Goal: Obtain resource: Obtain resource

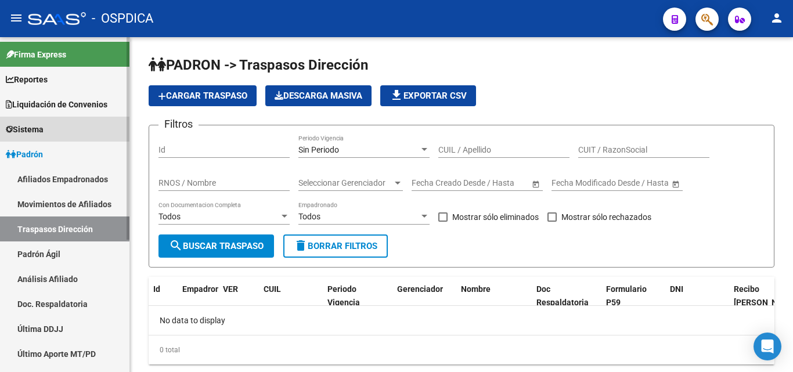
click at [44, 125] on span "Sistema" at bounding box center [25, 129] width 38 height 13
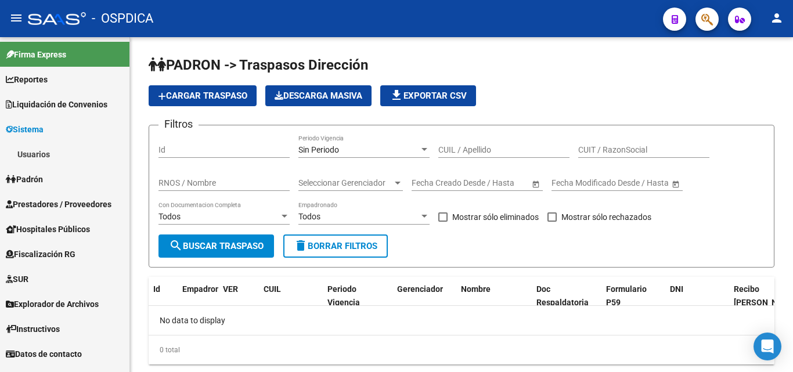
click at [39, 174] on span "Padrón" at bounding box center [24, 179] width 37 height 13
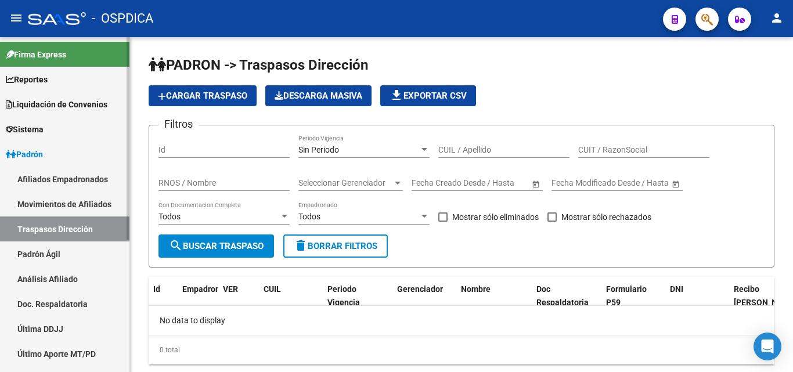
click at [78, 201] on link "Movimientos de Afiliados" at bounding box center [64, 203] width 129 height 25
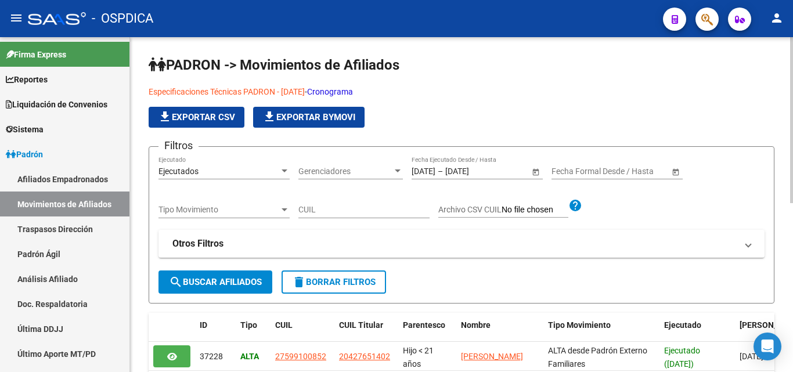
click at [280, 169] on div at bounding box center [284, 171] width 10 height 9
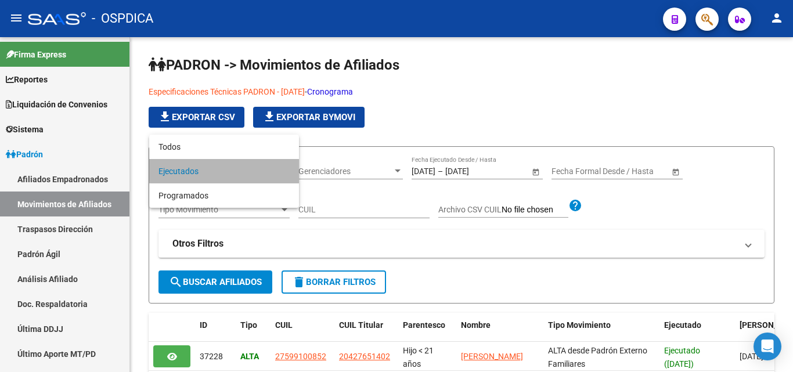
click at [279, 168] on span "Ejecutados" at bounding box center [223, 171] width 131 height 24
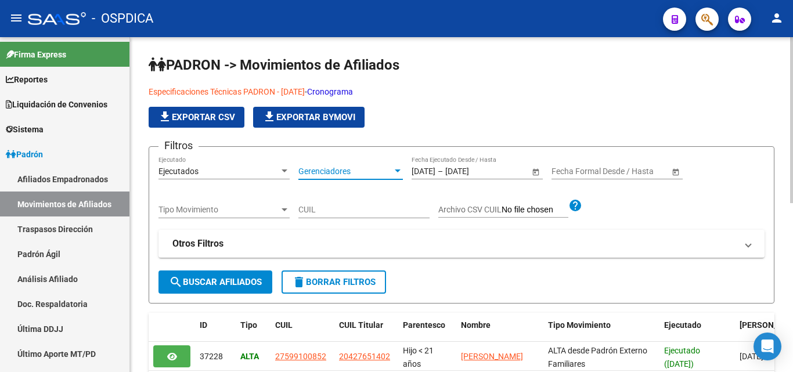
click at [382, 171] on span "Gerenciadores" at bounding box center [345, 172] width 94 height 10
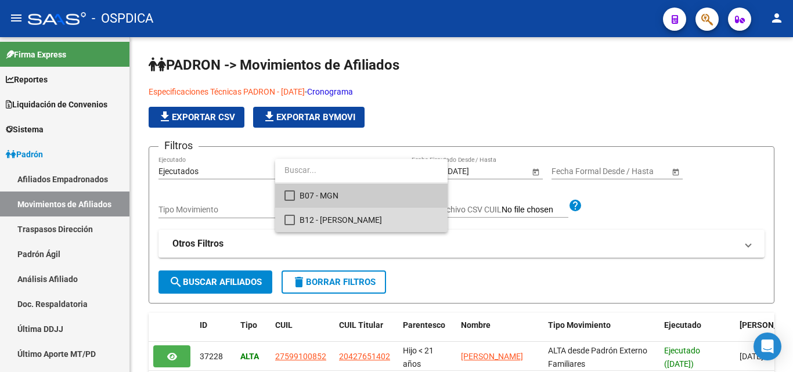
click at [349, 217] on span "B12 - [PERSON_NAME]" at bounding box center [368, 220] width 139 height 24
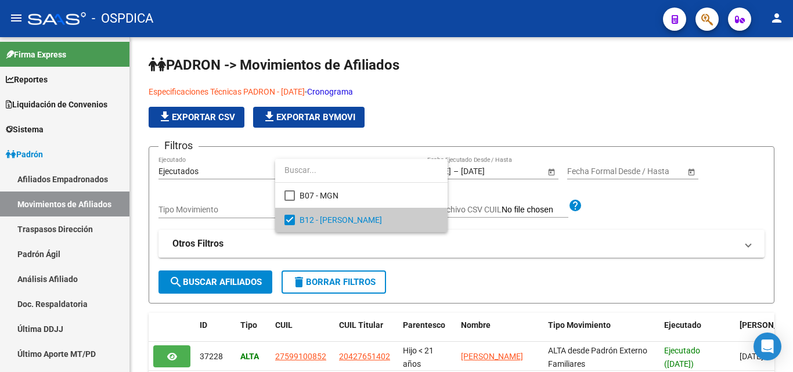
click at [467, 194] on div at bounding box center [396, 186] width 793 height 372
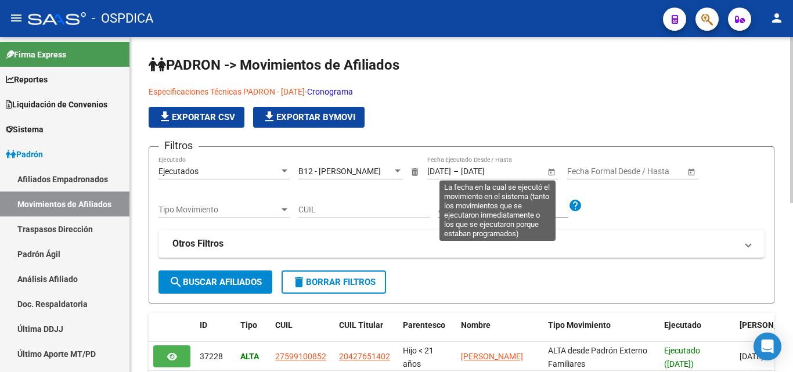
click at [444, 169] on input "[DATE]" at bounding box center [439, 172] width 24 height 10
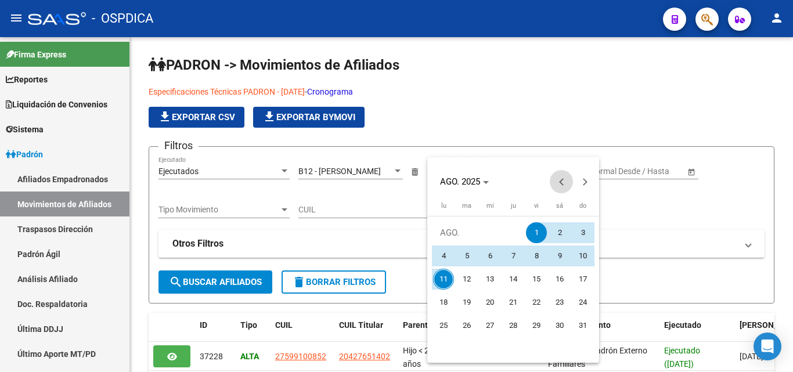
click at [556, 179] on span "Previous month" at bounding box center [560, 181] width 23 height 23
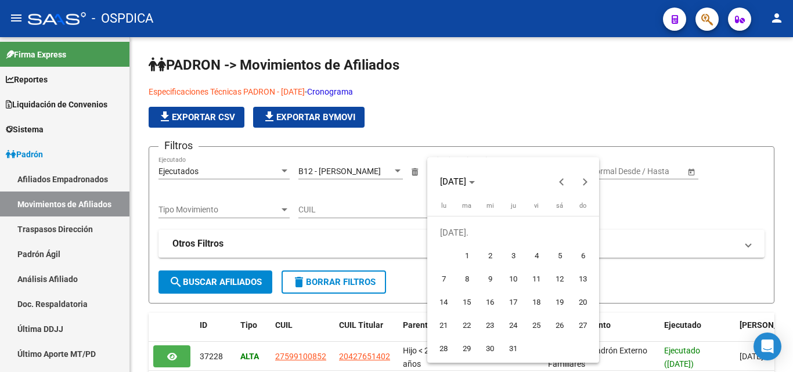
click at [464, 272] on span "8" at bounding box center [466, 279] width 21 height 21
type input "[DATE]"
click at [587, 182] on button "Next month" at bounding box center [584, 181] width 23 height 23
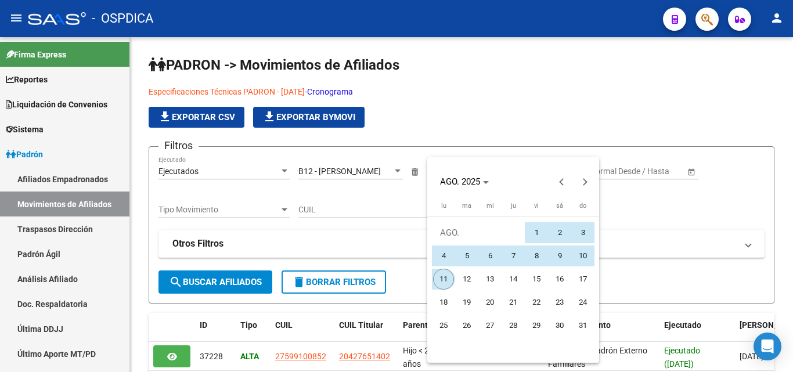
click at [442, 277] on span "11" at bounding box center [443, 279] width 21 height 21
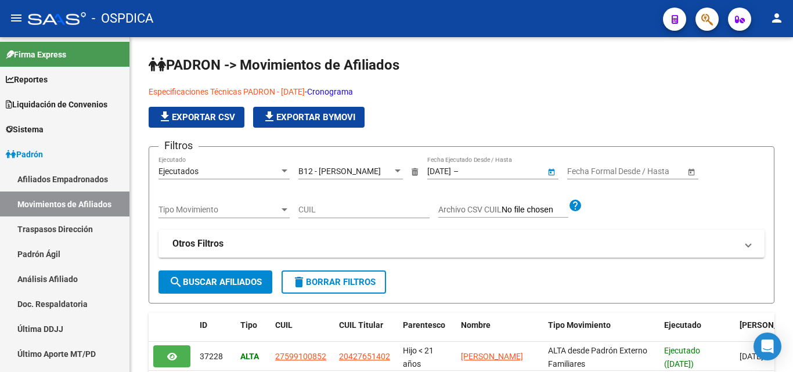
type input "[DATE]"
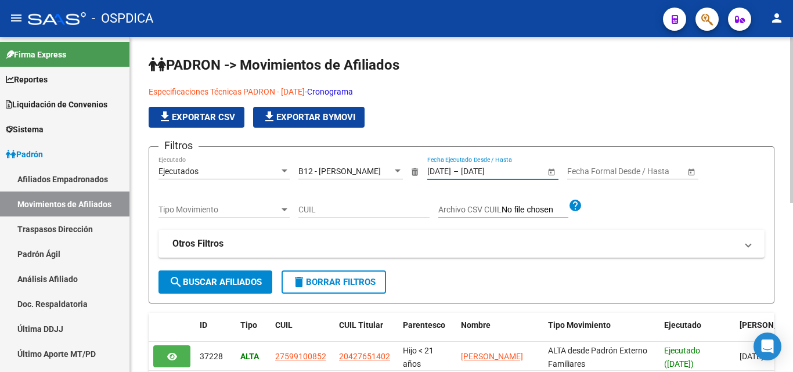
click at [283, 207] on div at bounding box center [284, 209] width 10 height 9
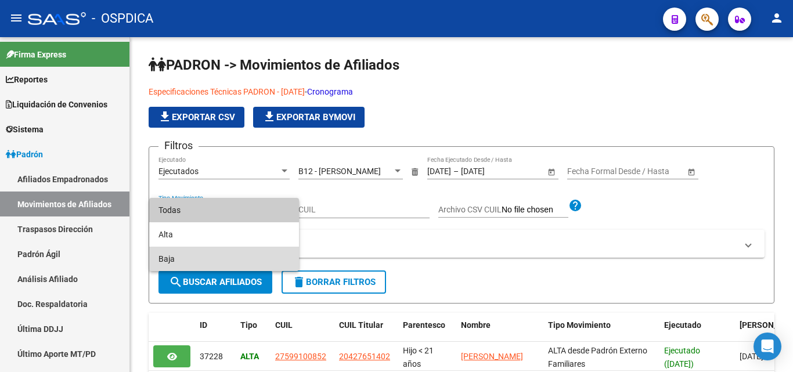
click at [202, 255] on span "Baja" at bounding box center [223, 259] width 131 height 24
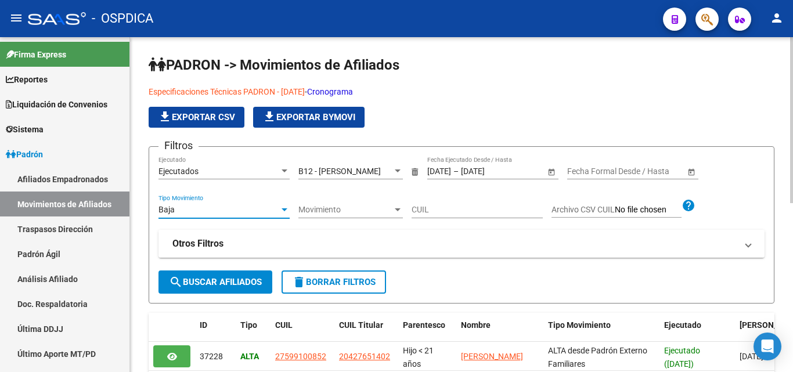
click at [741, 245] on span "Otros Filtros" at bounding box center [458, 243] width 573 height 13
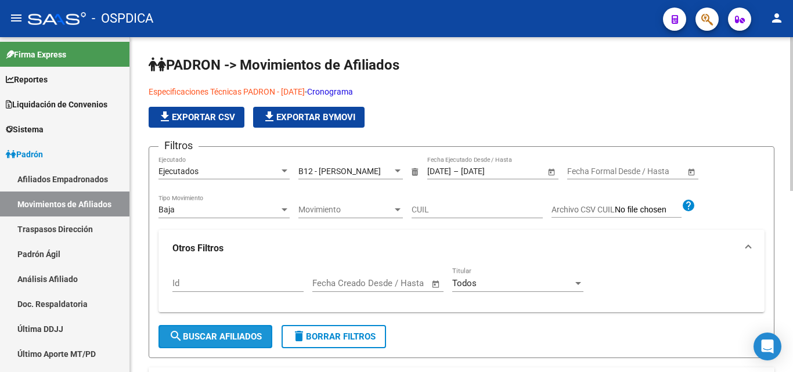
click at [199, 331] on button "search Buscar Afiliados" at bounding box center [215, 336] width 114 height 23
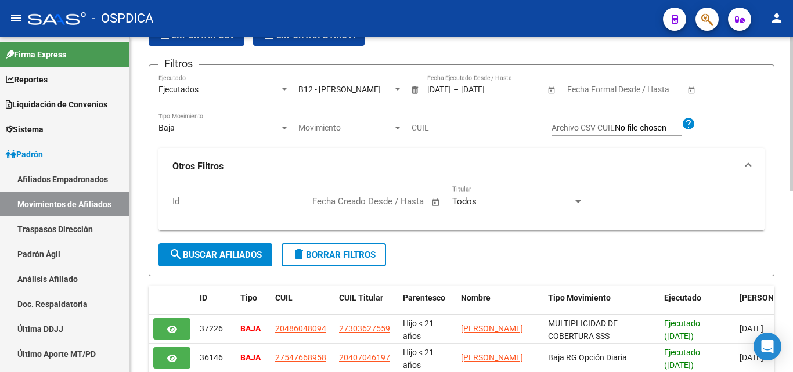
scroll to position [46, 0]
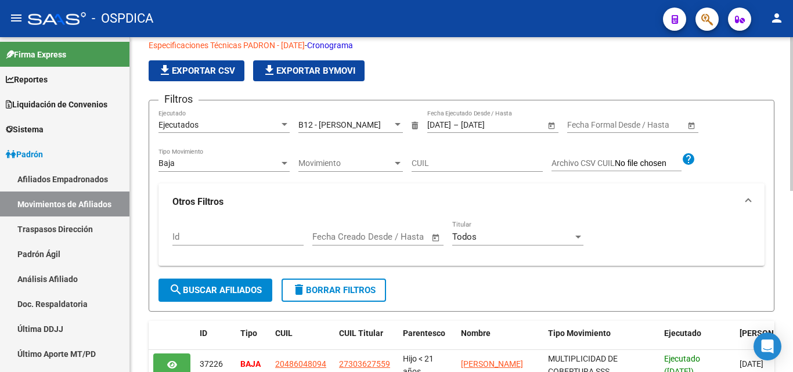
click at [193, 68] on span "file_download Exportar CSV" at bounding box center [196, 71] width 77 height 10
click at [305, 68] on span "file_download Exportar Bymovi" at bounding box center [308, 71] width 93 height 10
click at [210, 285] on span "search Buscar Afiliados" at bounding box center [215, 290] width 93 height 10
click at [207, 70] on span "file_download Exportar CSV" at bounding box center [196, 71] width 77 height 10
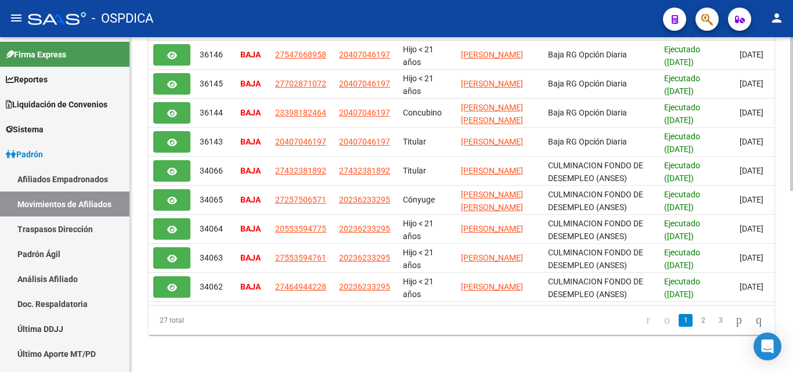
scroll to position [395, 0]
click at [696, 321] on link "2" at bounding box center [703, 320] width 14 height 13
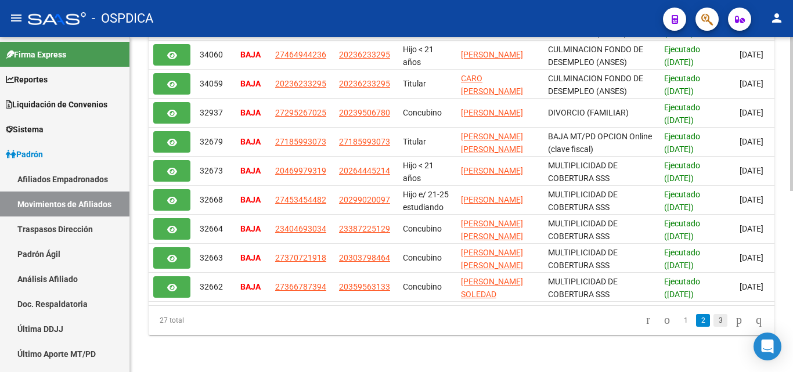
click at [713, 321] on link "3" at bounding box center [720, 320] width 14 height 13
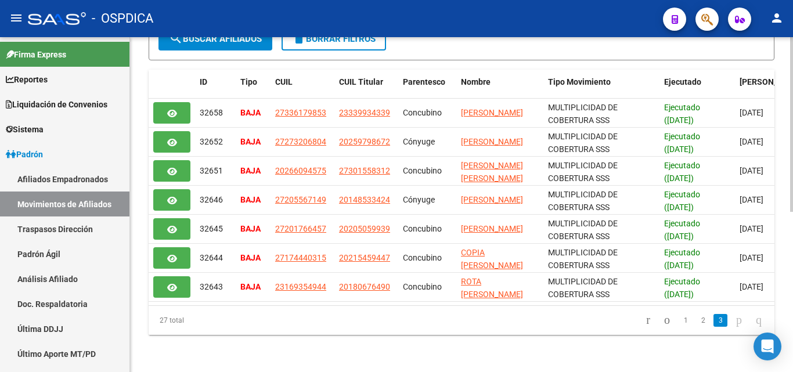
scroll to position [308, 0]
click at [734, 320] on icon "go to next page" at bounding box center [738, 320] width 9 height 14
click at [696, 321] on link "2" at bounding box center [703, 320] width 14 height 13
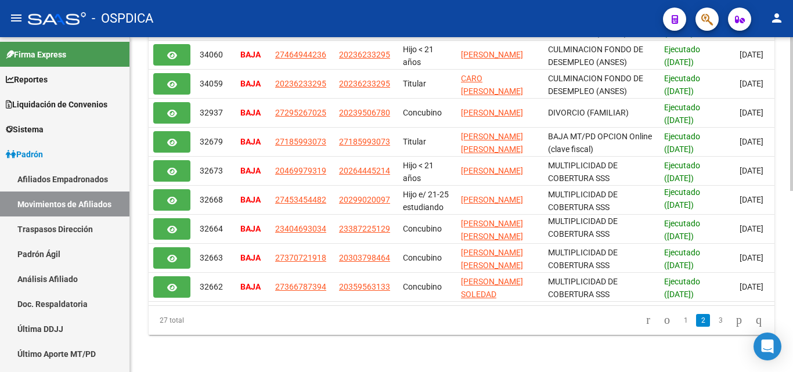
scroll to position [395, 0]
click at [678, 320] on link "1" at bounding box center [685, 320] width 14 height 13
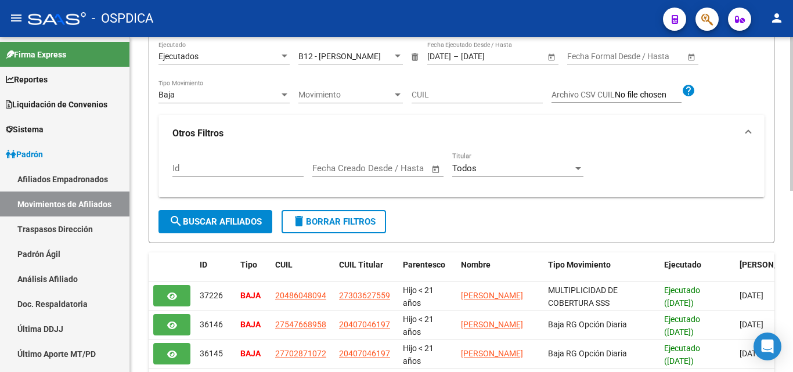
scroll to position [0, 0]
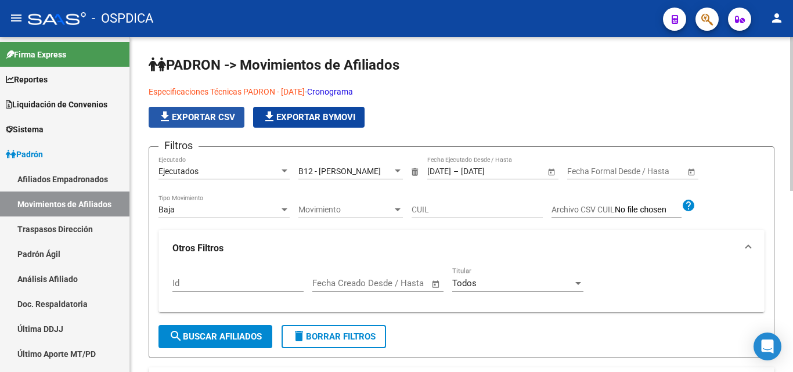
click at [205, 110] on button "file_download Exportar CSV" at bounding box center [197, 117] width 96 height 21
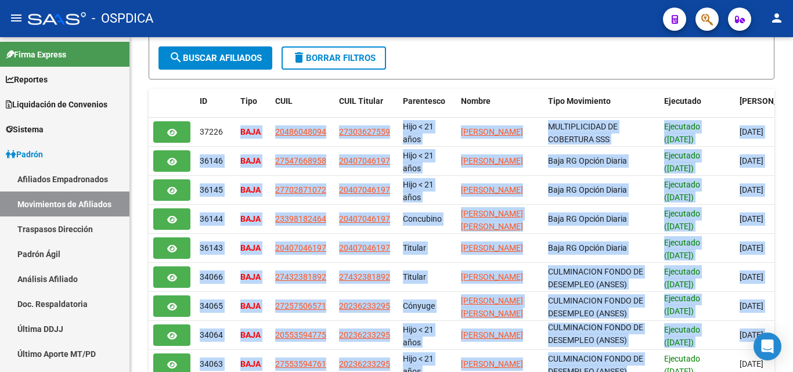
scroll to position [395, 0]
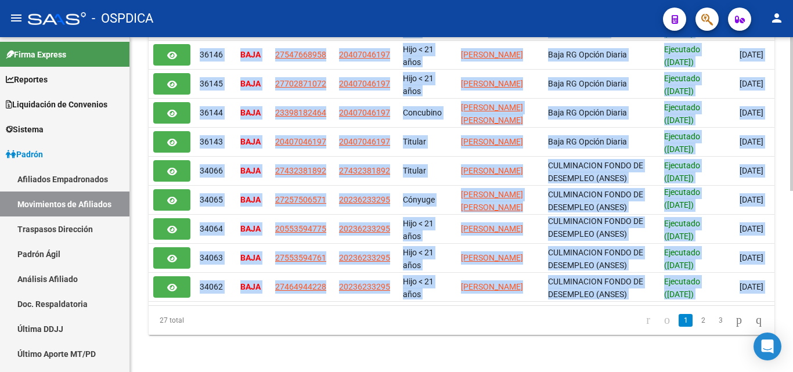
drag, startPoint x: 237, startPoint y: 181, endPoint x: 656, endPoint y: 294, distance: 434.5
click at [656, 294] on datatable-selection "37226 BAJA 20486048094 27303627559 Hijo < 21 años [PERSON_NAME] MULTIPLICIDAD D…" at bounding box center [461, 298] width 625 height 9
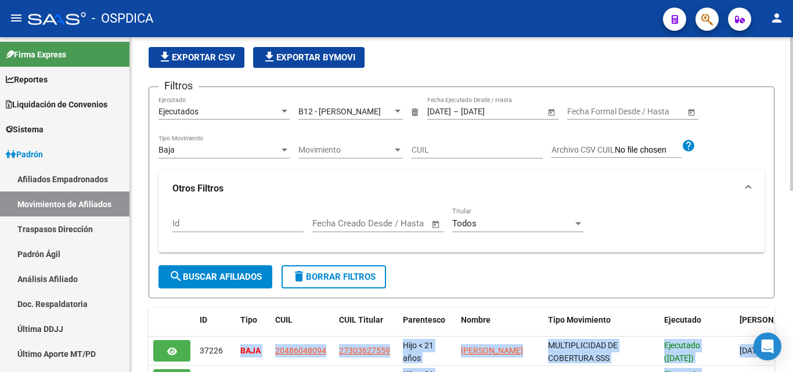
scroll to position [290, 0]
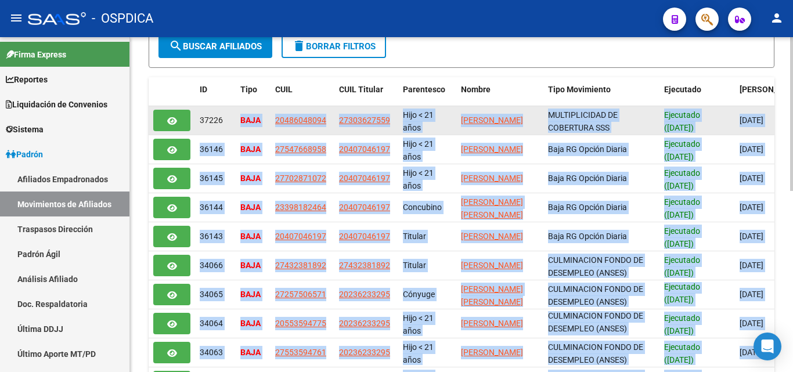
copy datatable-scroller "LORE 17060976489 98544456822 Ipsu < 80 dolo SITAMET CONSECT ADIPISC ELITSEDDOEI…"
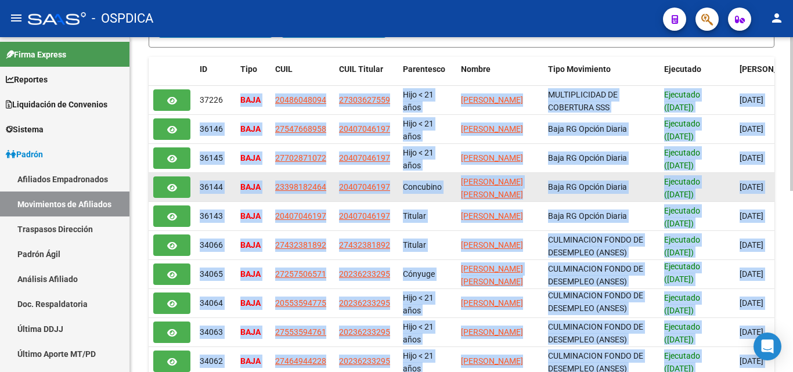
scroll to position [348, 0]
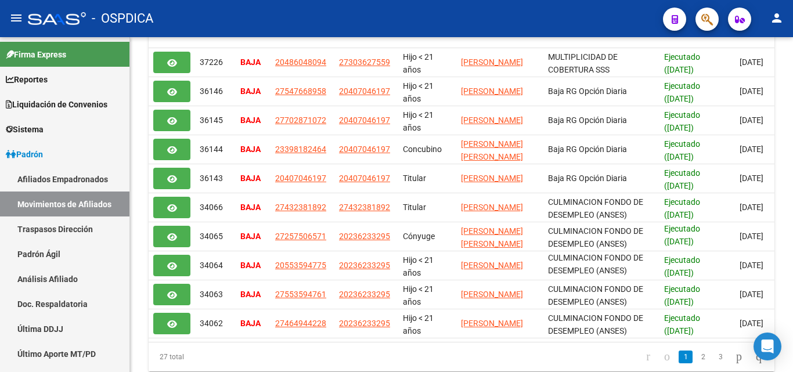
click at [527, 355] on div "27 total 1 2 3" at bounding box center [461, 356] width 625 height 29
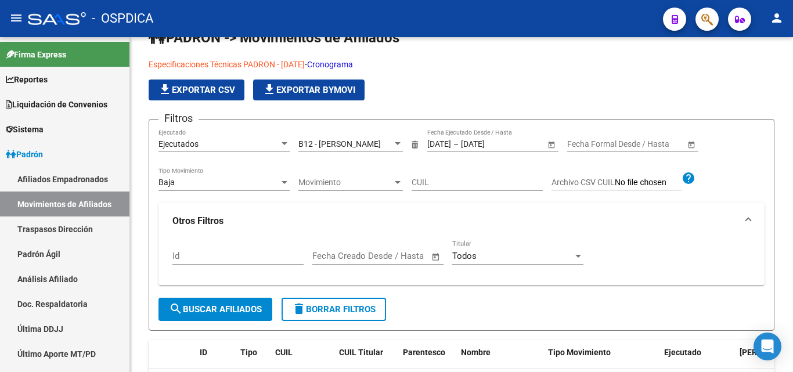
scroll to position [0, 0]
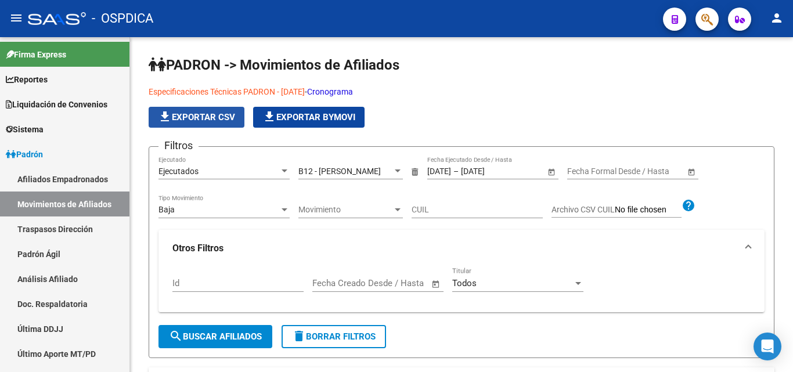
click at [198, 116] on span "file_download Exportar CSV" at bounding box center [196, 117] width 77 height 10
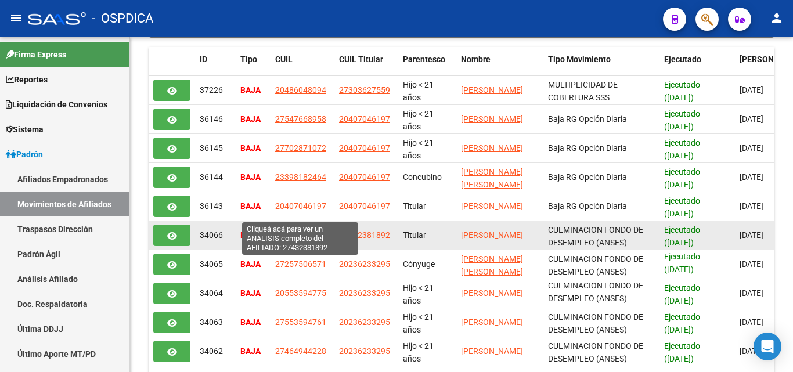
scroll to position [348, 0]
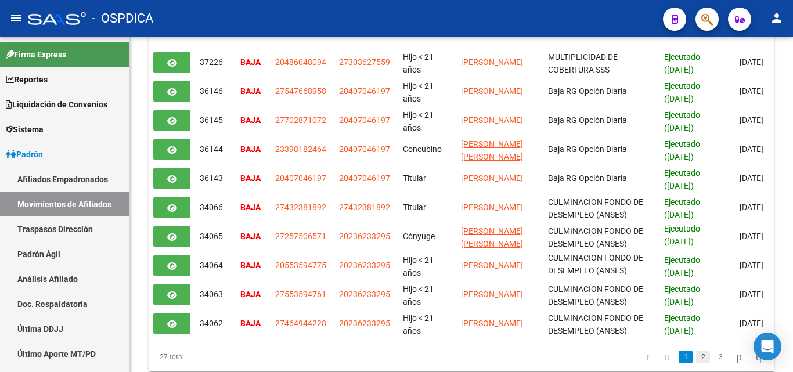
click at [696, 363] on link "2" at bounding box center [703, 356] width 14 height 13
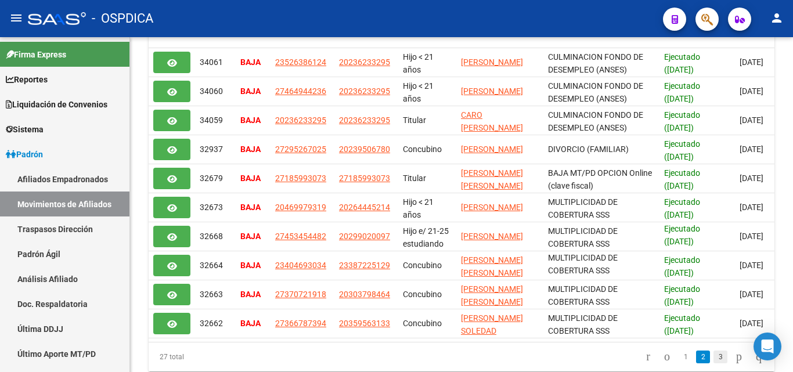
click at [713, 362] on link "3" at bounding box center [720, 356] width 14 height 13
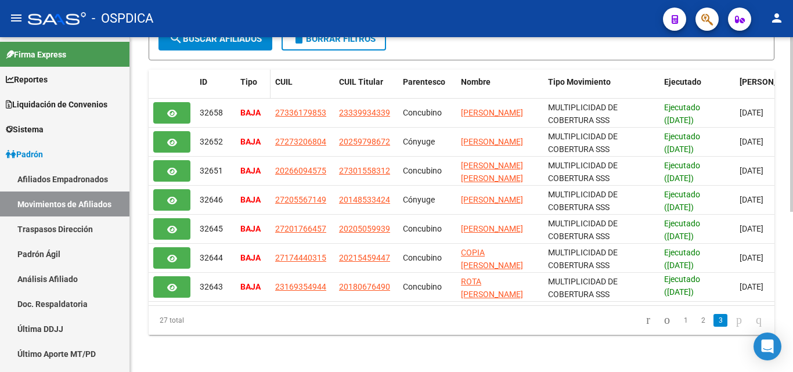
scroll to position [308, 0]
